Goal: Information Seeking & Learning: Learn about a topic

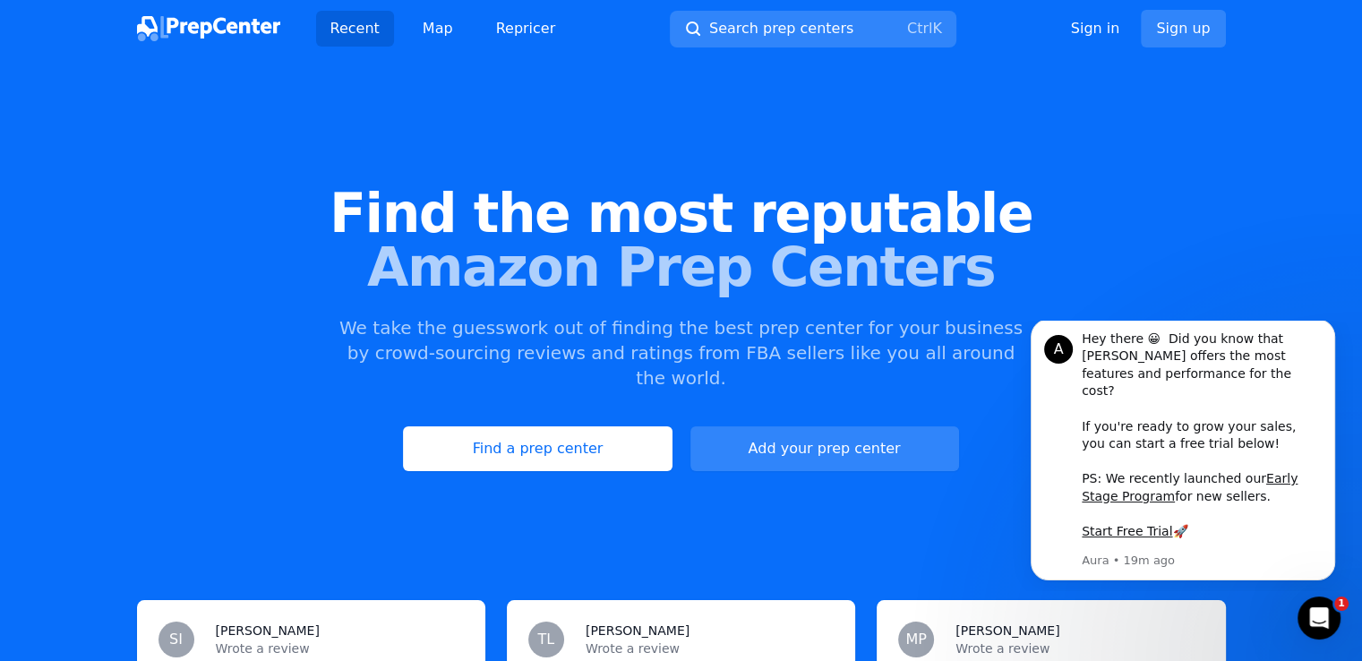
drag, startPoint x: 688, startPoint y: 309, endPoint x: 693, endPoint y: 280, distance: 29.2
click at [688, 308] on div "Find the most reputable Amazon Prep Centers We take the guesswork out of findin…" at bounding box center [681, 329] width 1362 height 486
click at [580, 426] on link "Find a prep center" at bounding box center [537, 448] width 269 height 45
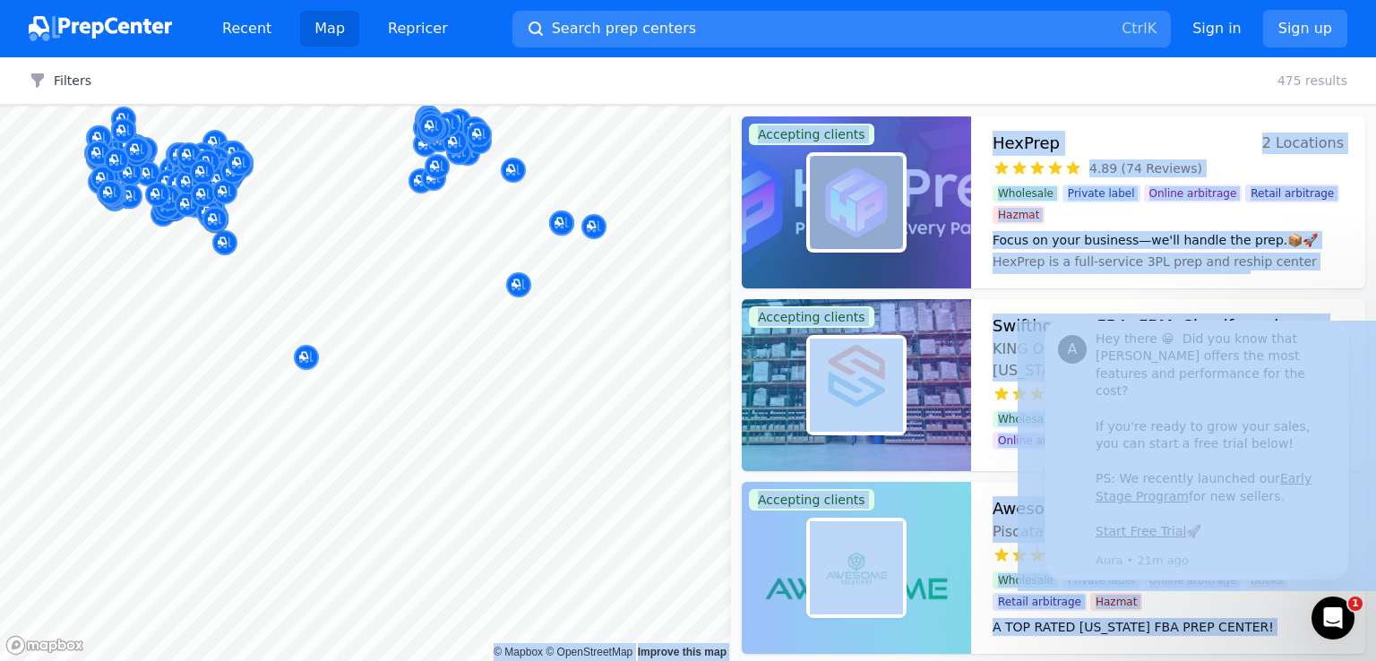
click at [529, 468] on body "Recent Map Repricer Search prep centers Ctrl K Open main menu Sign in Sign up F…" at bounding box center [688, 330] width 1376 height 661
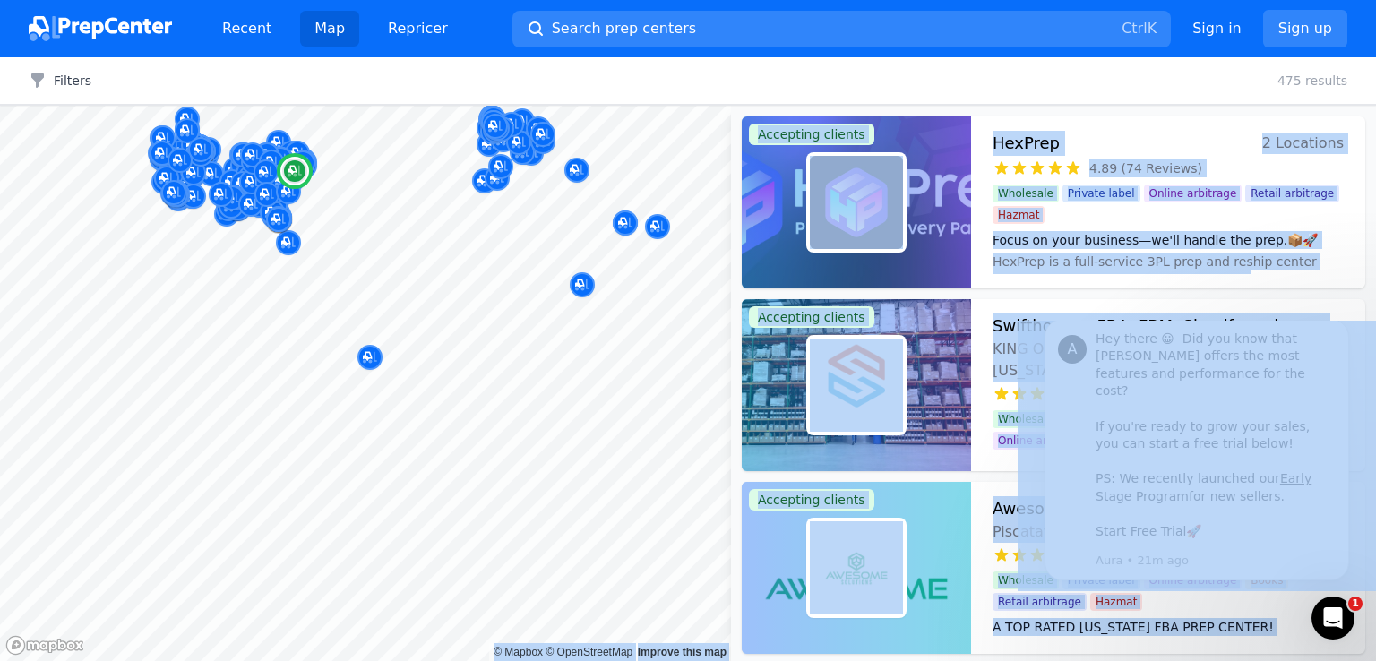
click at [1295, 641] on div "Awesome Solutions - FBA & DTC Fulfillment Piscataway, New Jersey, US 5.00 (61 R…" at bounding box center [1168, 568] width 394 height 172
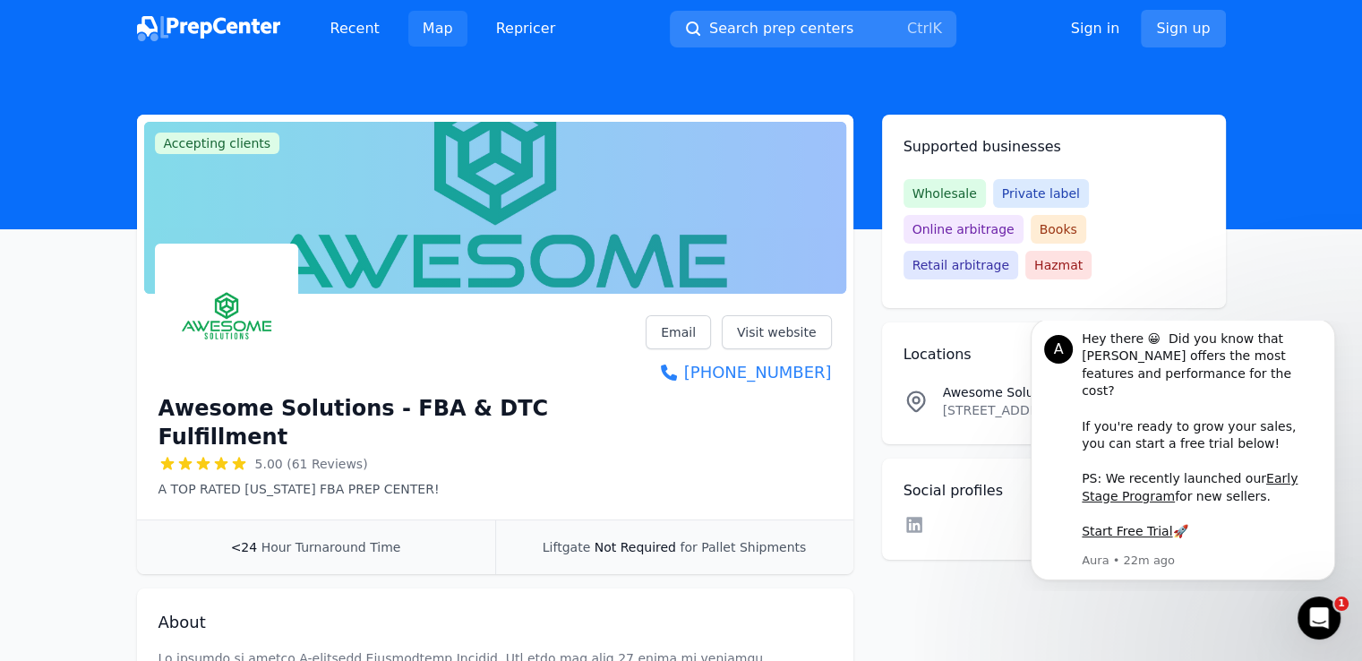
click at [434, 39] on link "Map" at bounding box center [437, 29] width 59 height 36
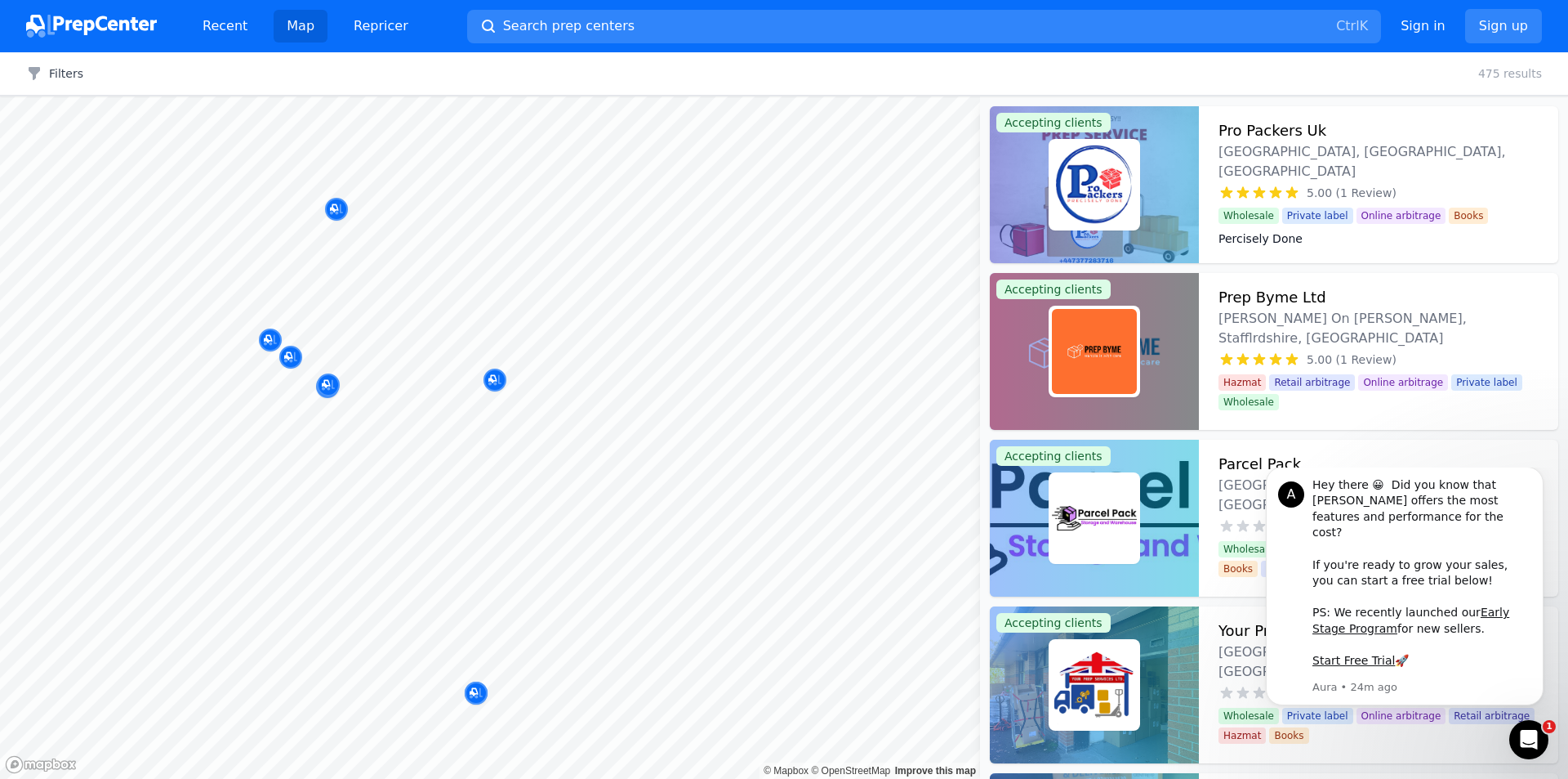
click at [984, 311] on div "Map © Mapbox © OpenStreetMap Improve this map Accepting clients Pro Packers Uk …" at bounding box center [784, 438] width 1568 height 682
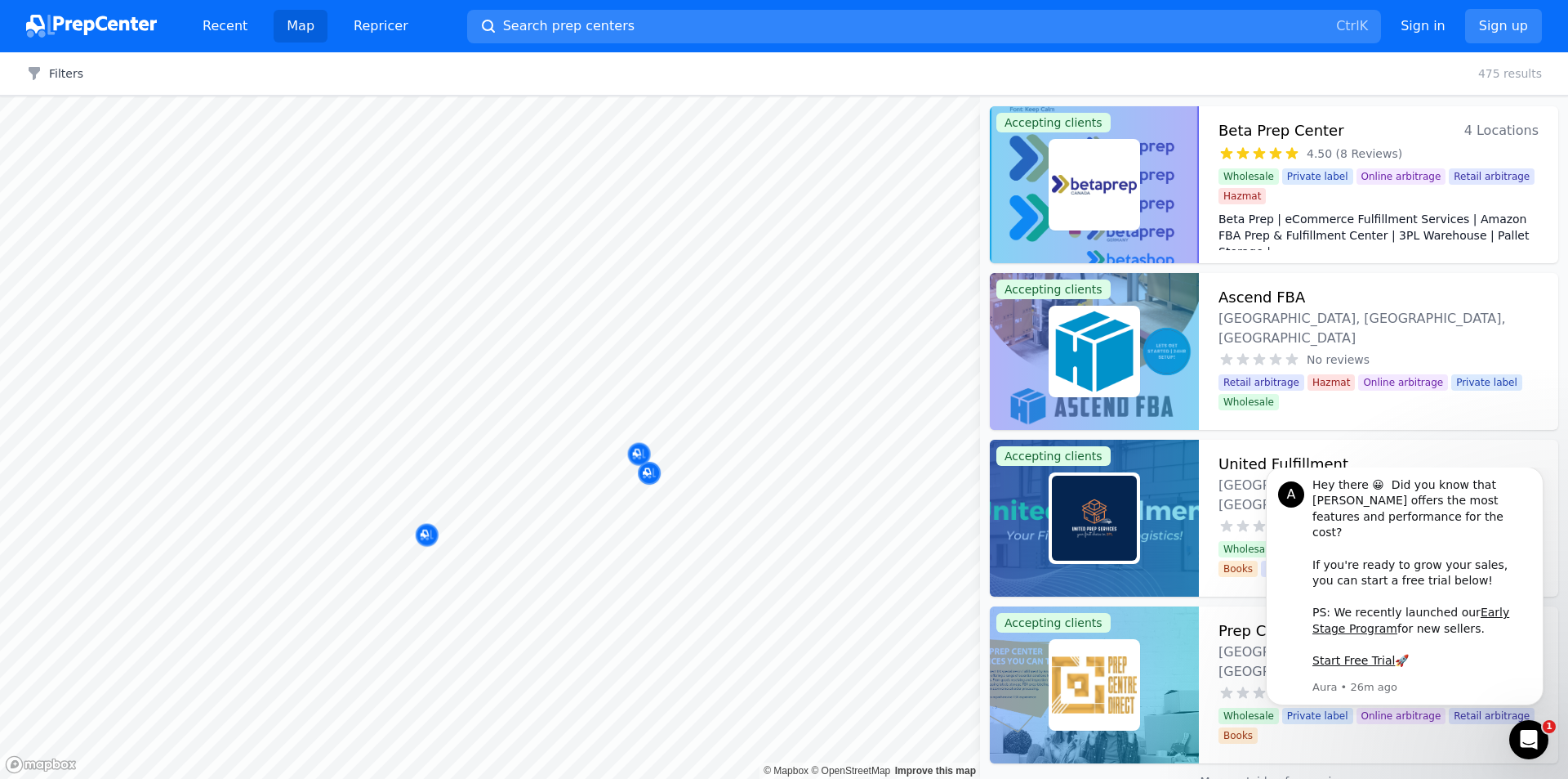
click at [750, 526] on body "Recent Map Repricer Search prep centers Ctrl K Open main menu Sign in Sign up F…" at bounding box center [784, 390] width 1568 height 779
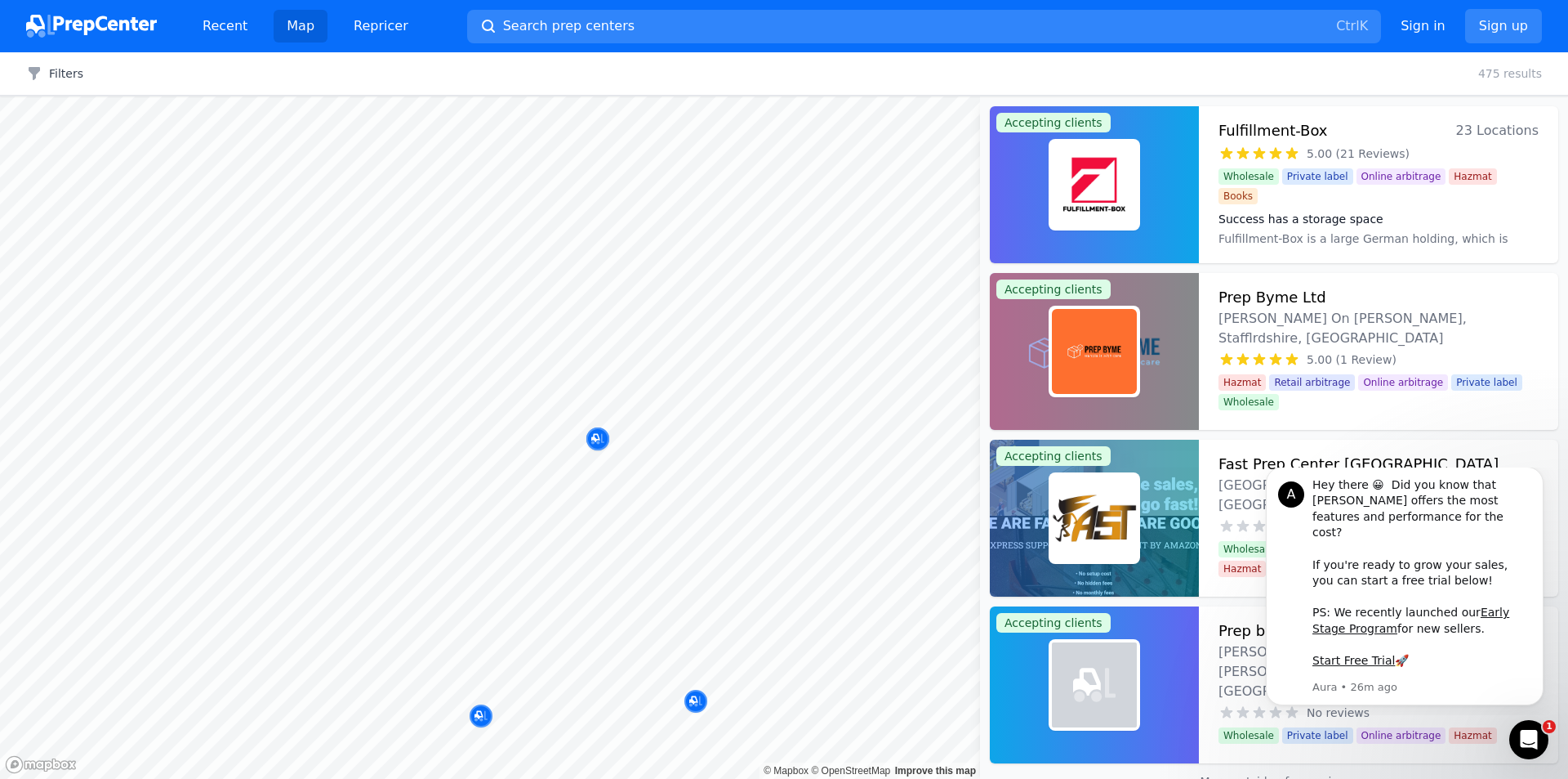
click at [541, 778] on html "Recent Map Repricer Search prep centers Ctrl K Open main menu Sign in Sign up F…" at bounding box center [784, 390] width 1568 height 779
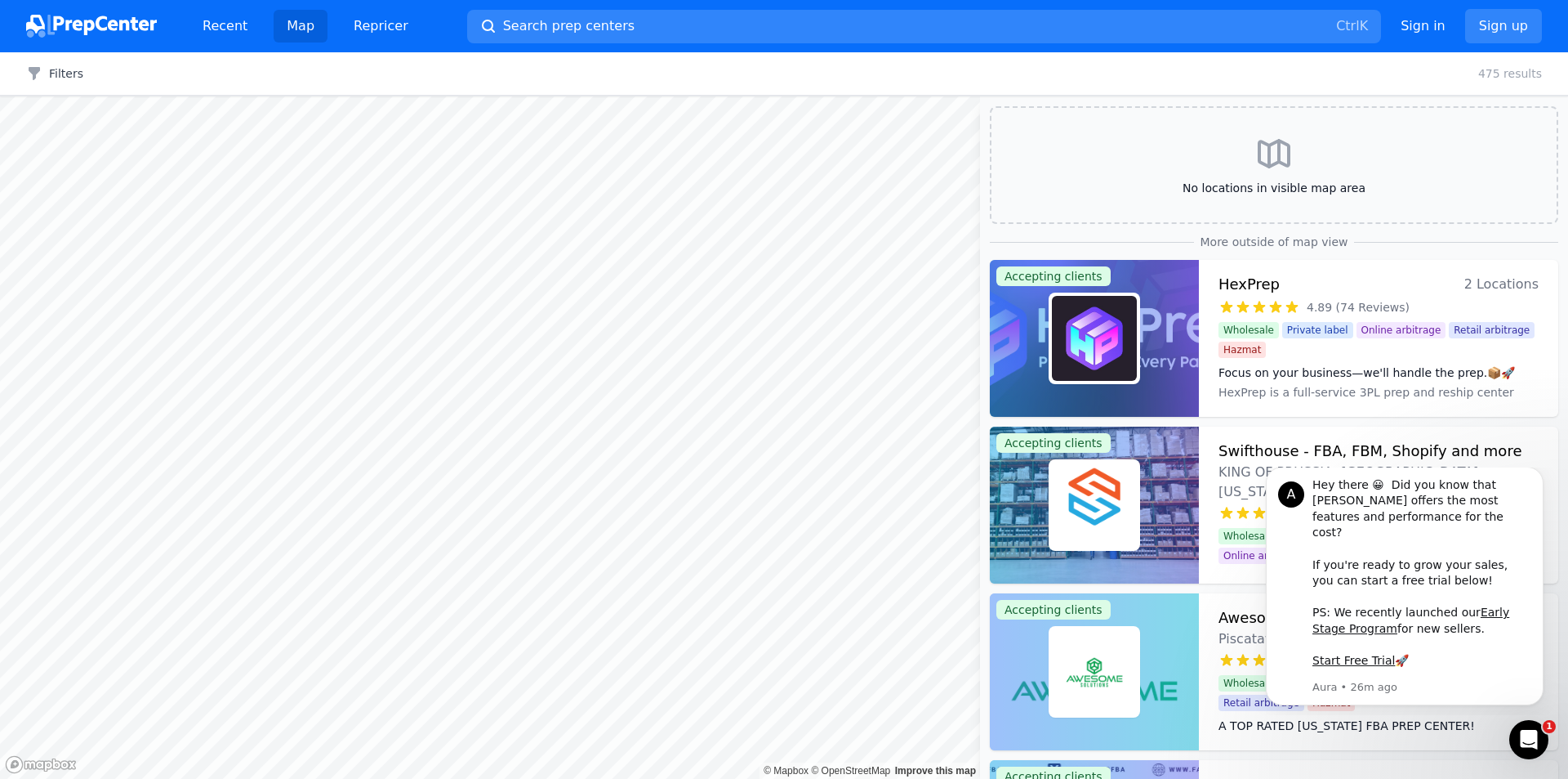
click at [582, 547] on body "Recent Map Repricer Search prep centers Ctrl K Open main menu Sign in Sign up F…" at bounding box center [784, 390] width 1568 height 779
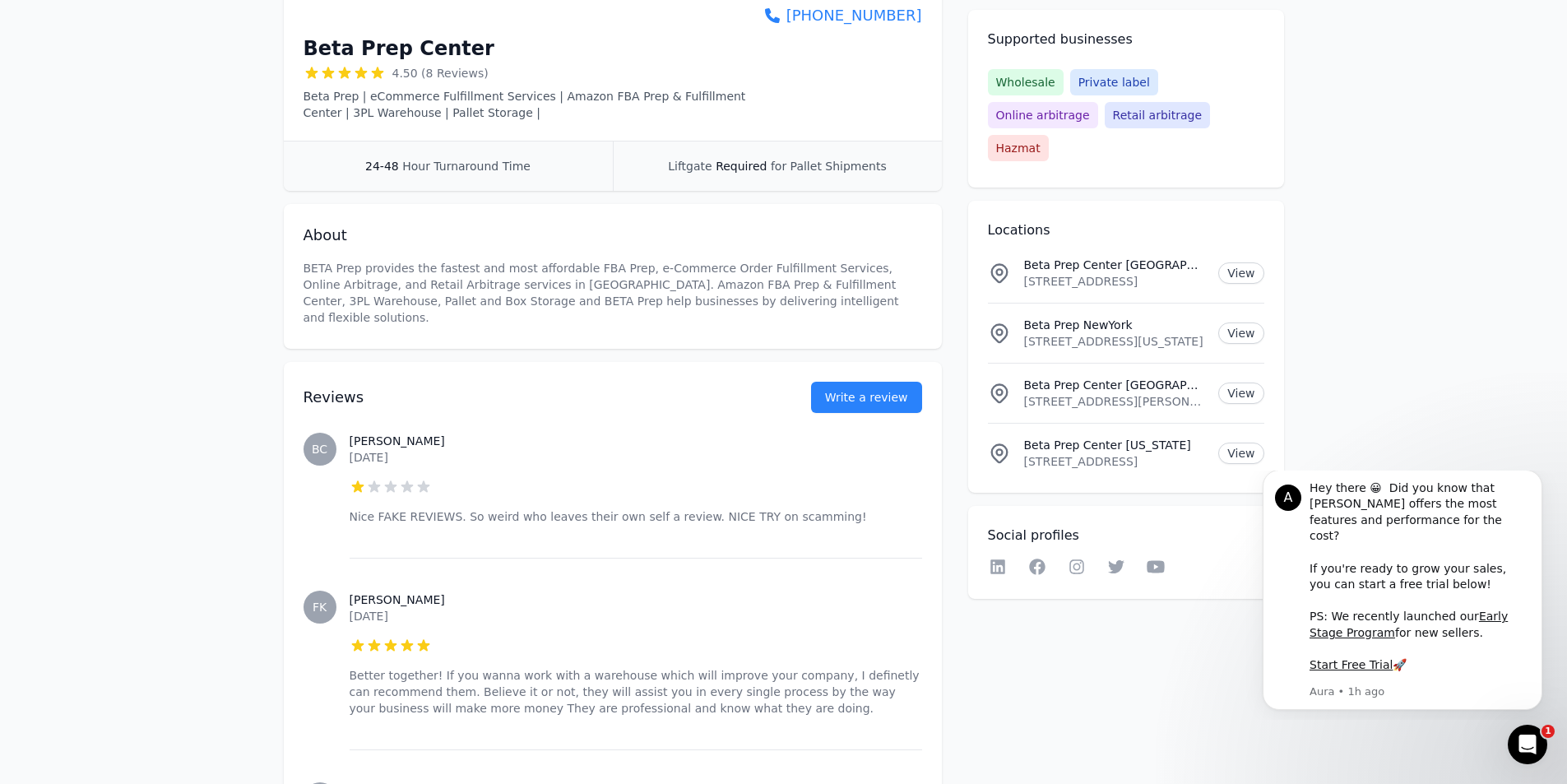
scroll to position [329, 0]
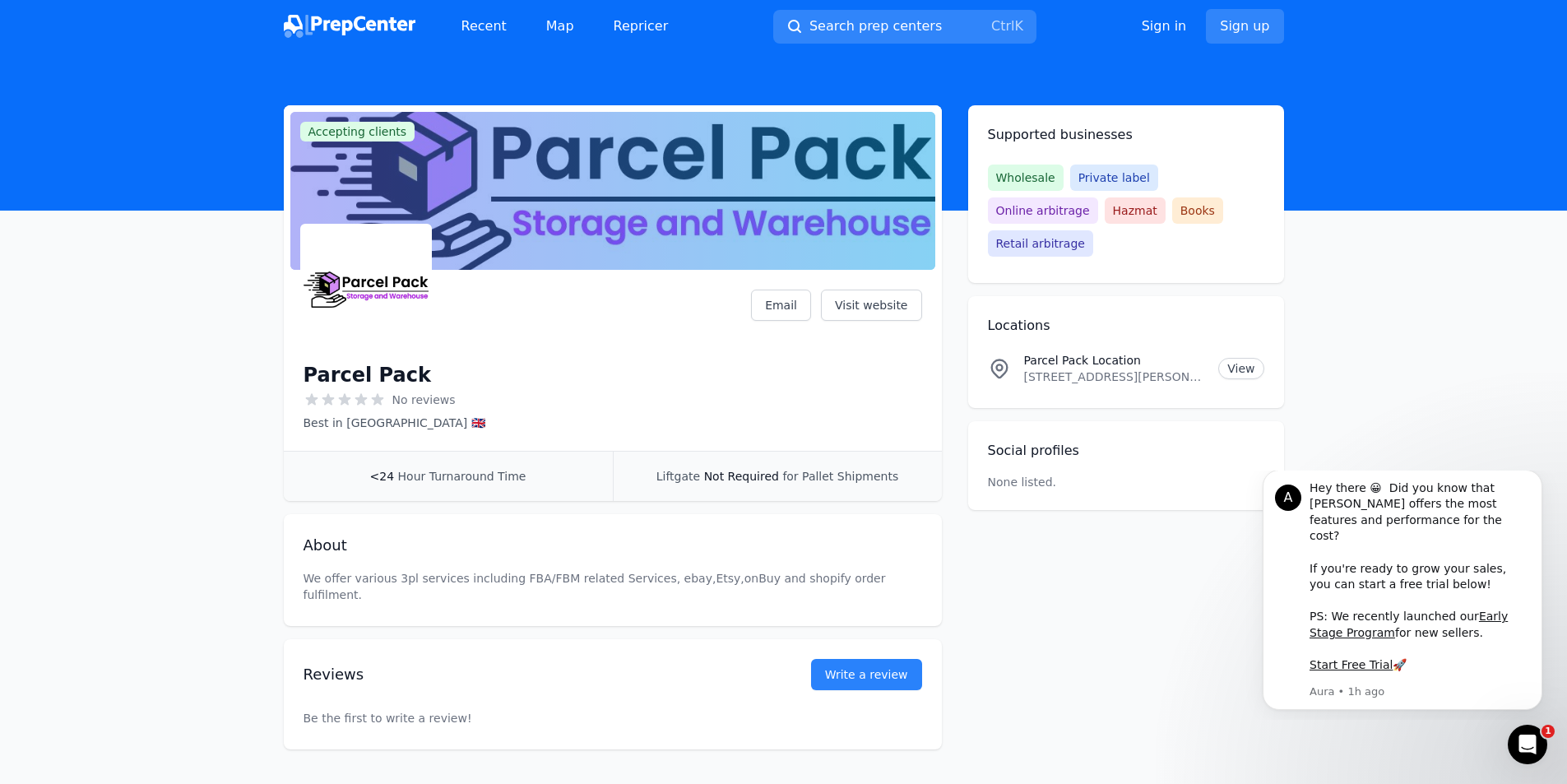
scroll to position [48, 0]
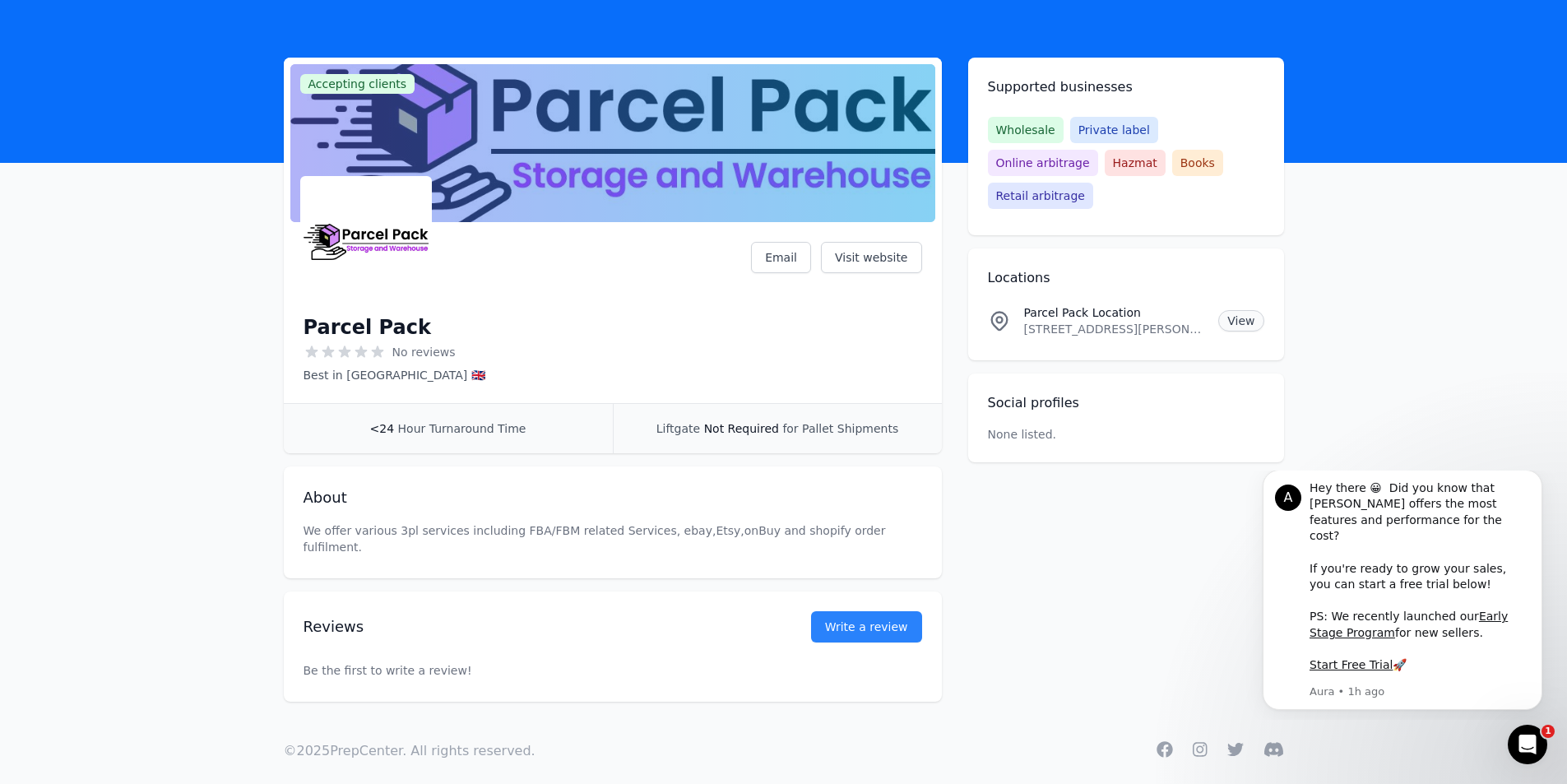
click at [1244, 310] on link "View" at bounding box center [1241, 320] width 45 height 21
